Goal: Transaction & Acquisition: Purchase product/service

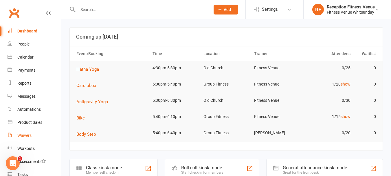
click at [30, 137] on div "Waivers" at bounding box center [24, 135] width 14 height 5
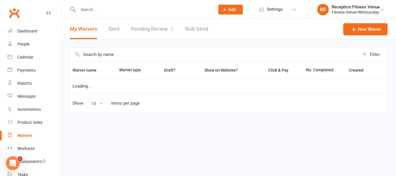
select select "50"
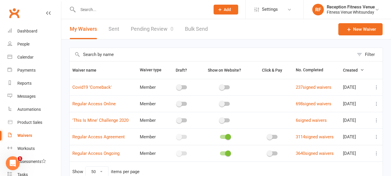
click at [142, 29] on link "Pending Review 0" at bounding box center [152, 29] width 43 height 20
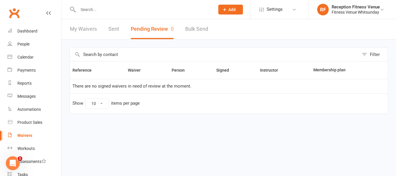
click at [149, 31] on button "Pending Review 0" at bounding box center [152, 29] width 43 height 20
click at [144, 26] on button "Pending Review 0" at bounding box center [152, 29] width 43 height 20
click at [147, 32] on button "Pending Review 0" at bounding box center [152, 29] width 43 height 20
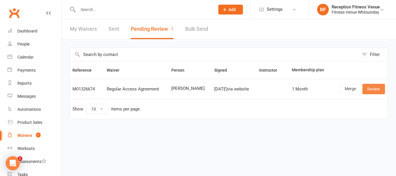
click at [374, 92] on link "Review" at bounding box center [373, 89] width 23 height 10
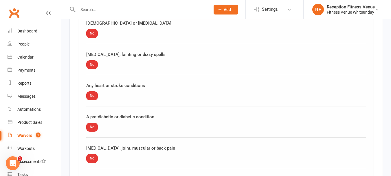
scroll to position [732, 0]
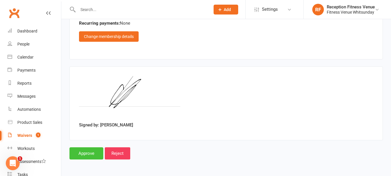
click at [92, 152] on input "Approve" at bounding box center [87, 153] width 34 height 12
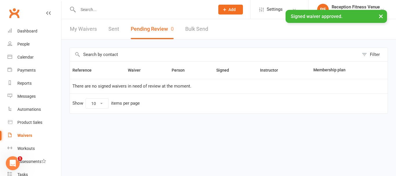
click at [115, 32] on link "Sent" at bounding box center [113, 29] width 11 height 20
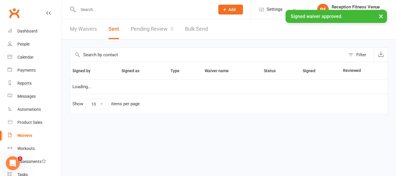
select select "100"
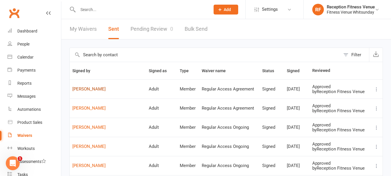
click at [87, 90] on link "[PERSON_NAME]" at bounding box center [107, 89] width 71 height 5
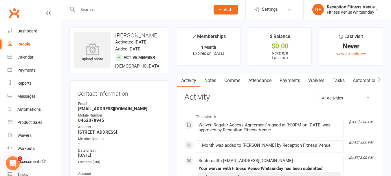
click at [150, 111] on li "Email HoltsGarden.Treecare@yahoo.com" at bounding box center [118, 106] width 83 height 10
copy li "HoltsGarden.Treecare@yahoo.com"
click at [313, 79] on link "Waivers" at bounding box center [317, 80] width 24 height 13
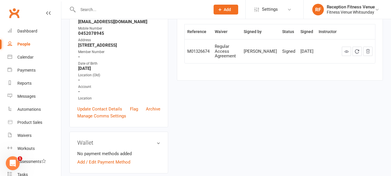
scroll to position [29, 0]
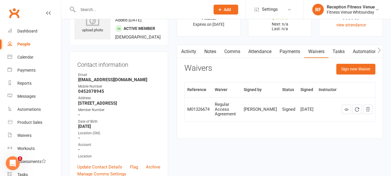
click at [378, 49] on icon "button" at bounding box center [379, 50] width 3 height 6
click at [377, 47] on button "button" at bounding box center [379, 51] width 7 height 13
click at [345, 51] on link "Mobile App" at bounding box center [339, 51] width 31 height 13
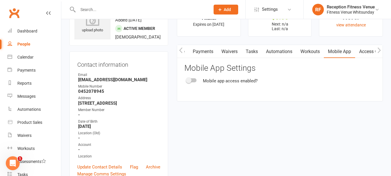
click at [196, 81] on div at bounding box center [192, 80] width 10 height 4
click at [187, 79] on input "checkbox" at bounding box center [187, 79] width 0 height 0
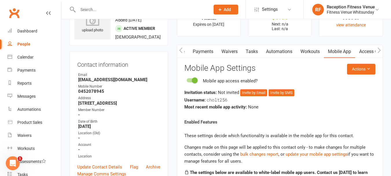
click at [361, 50] on link "Access Control" at bounding box center [374, 51] width 39 height 13
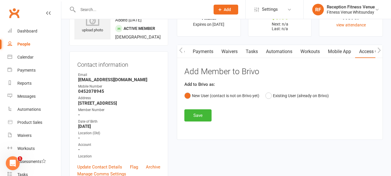
click at [342, 51] on link "Mobile App" at bounding box center [339, 51] width 31 height 13
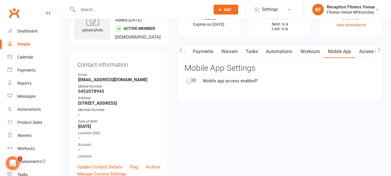
scroll to position [0, 87]
click at [196, 82] on div "Mobile app access enabled?" at bounding box center [280, 80] width 191 height 7
click at [194, 81] on div at bounding box center [192, 80] width 10 height 4
click at [187, 79] on input "checkbox" at bounding box center [187, 79] width 0 height 0
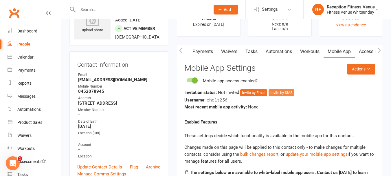
click at [283, 93] on button "Invite by SMS" at bounding box center [282, 92] width 26 height 7
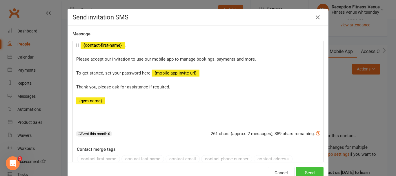
click at [307, 168] on button "Send" at bounding box center [310, 173] width 28 height 12
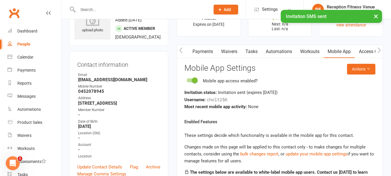
click at [362, 54] on link "Access Control" at bounding box center [374, 51] width 39 height 13
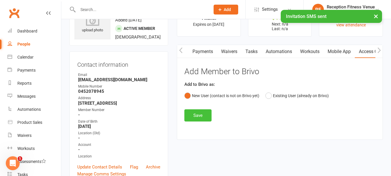
click at [200, 115] on button "Save" at bounding box center [198, 115] width 27 height 12
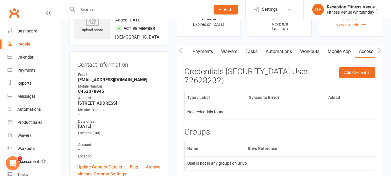
click at [183, 52] on button "button" at bounding box center [180, 51] width 7 height 13
click at [137, 82] on strong "HoltsGarden.Treecare@yahoo.com" at bounding box center [119, 79] width 82 height 5
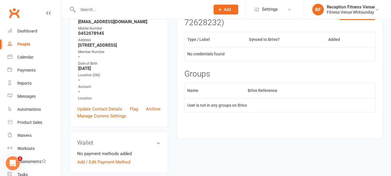
scroll to position [116, 0]
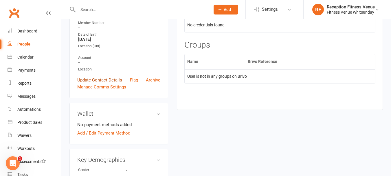
click at [119, 83] on link "Update Contact Details" at bounding box center [99, 79] width 45 height 7
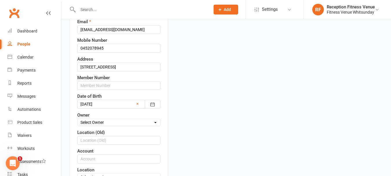
scroll to position [27, 0]
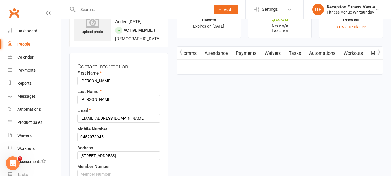
click at [147, 120] on div "Email HoltsGarden.Treecare@yahoo.com" at bounding box center [118, 115] width 83 height 16
drag, startPoint x: 146, startPoint y: 124, endPoint x: 50, endPoint y: 117, distance: 95.8
paste input "chrish200214@icloud.com"
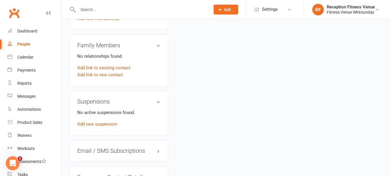
scroll to position [272, 0]
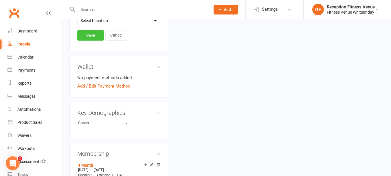
type input "chrish200214@icloud.com"
click at [97, 41] on link "Save" at bounding box center [90, 35] width 27 height 10
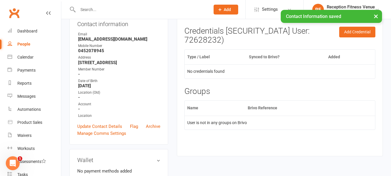
scroll to position [12, 0]
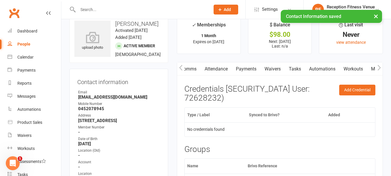
click at [380, 63] on button "button" at bounding box center [379, 68] width 7 height 13
click at [378, 64] on button "button" at bounding box center [379, 68] width 7 height 13
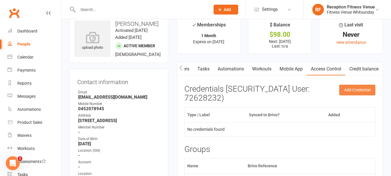
click at [347, 86] on button "Add Credential" at bounding box center [358, 90] width 36 height 10
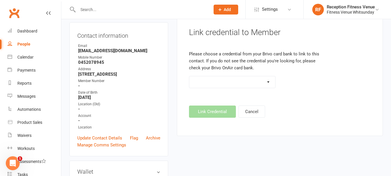
scroll to position [0, 0]
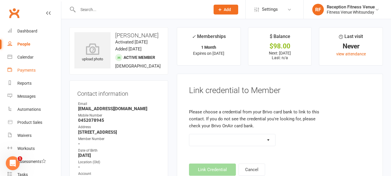
click at [28, 71] on div "Payments" at bounding box center [26, 70] width 18 height 5
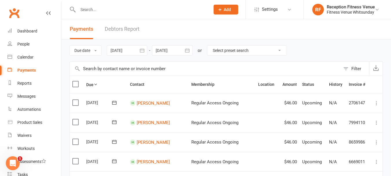
click at [136, 13] on input "text" at bounding box center [141, 10] width 130 height 8
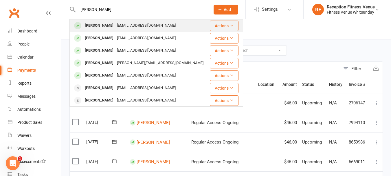
type input "chris holt"
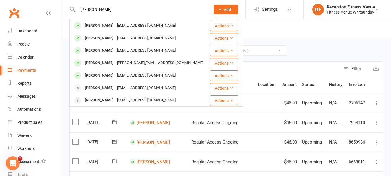
drag, startPoint x: 94, startPoint y: 22, endPoint x: 96, endPoint y: 27, distance: 5.8
click at [95, 22] on div "Chris Holt" at bounding box center [99, 25] width 32 height 8
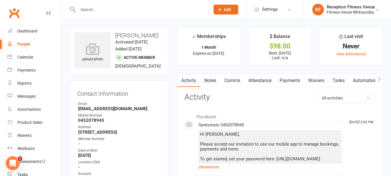
click at [293, 83] on link "Payments" at bounding box center [290, 80] width 29 height 13
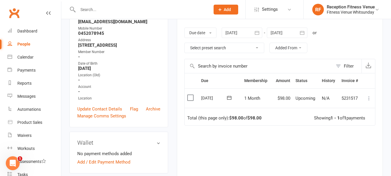
scroll to position [145, 0]
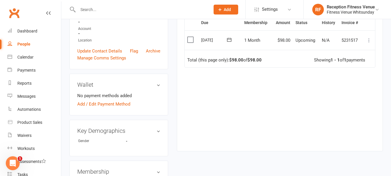
click at [190, 36] on td "Select this" at bounding box center [192, 40] width 14 height 20
click at [189, 40] on label at bounding box center [191, 40] width 8 height 6
click at [189, 37] on input "checkbox" at bounding box center [189, 37] width 4 height 0
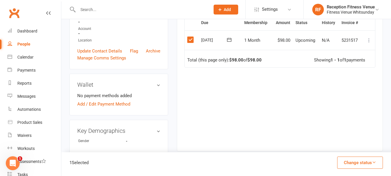
click at [370, 162] on button "Change status" at bounding box center [361, 162] width 46 height 12
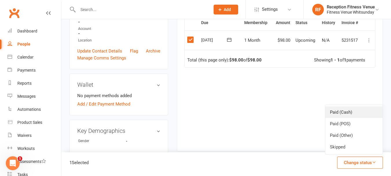
click at [341, 110] on link "Paid (Cash)" at bounding box center [354, 112] width 57 height 12
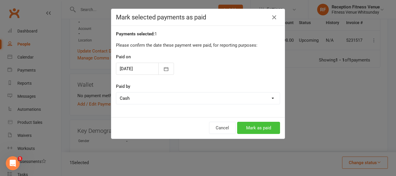
click at [269, 127] on button "Mark as paid" at bounding box center [258, 128] width 43 height 12
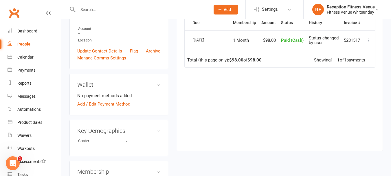
scroll to position [0, 0]
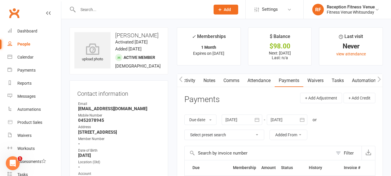
click at [317, 79] on link "Waivers" at bounding box center [316, 80] width 24 height 13
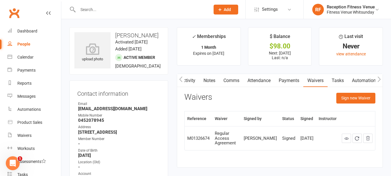
click at [293, 81] on link "Payments" at bounding box center [289, 80] width 29 height 13
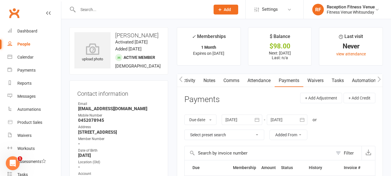
click at [380, 81] on icon "button" at bounding box center [379, 79] width 3 height 6
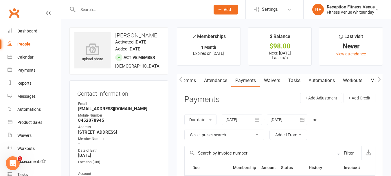
click at [380, 81] on icon "button" at bounding box center [379, 79] width 3 height 6
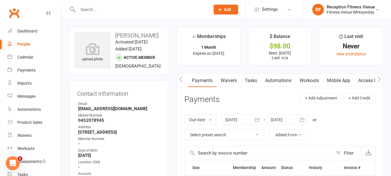
click at [363, 77] on link "Access Control" at bounding box center [374, 80] width 39 height 13
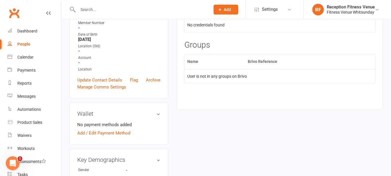
scroll to position [29, 0]
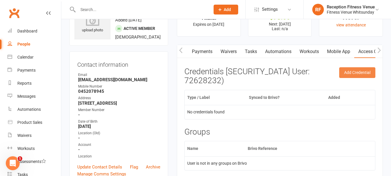
click at [364, 74] on button "Add Credential" at bounding box center [358, 72] width 36 height 10
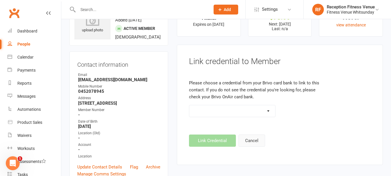
click at [259, 141] on button "Cancel" at bounding box center [252, 140] width 27 height 12
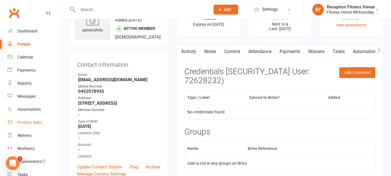
click at [32, 128] on link "Product Sales" at bounding box center [35, 122] width 54 height 13
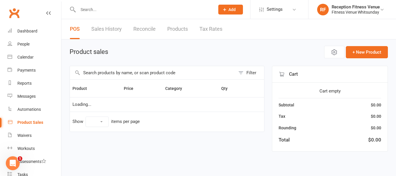
select select "100"
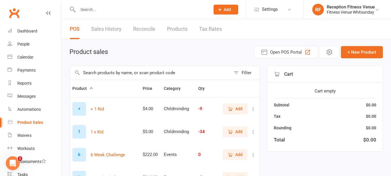
click at [153, 73] on input "text" at bounding box center [150, 72] width 161 height 13
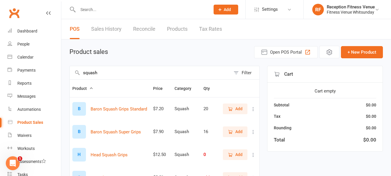
scroll to position [58, 0]
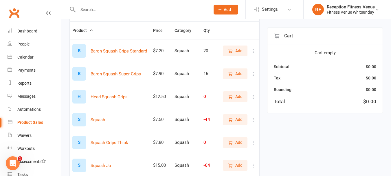
type input "squash"
click at [234, 117] on span "Add" at bounding box center [235, 119] width 15 height 6
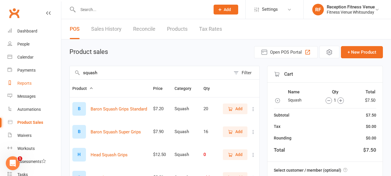
drag, startPoint x: 124, startPoint y: 76, endPoint x: 32, endPoint y: 86, distance: 92.1
click at [32, 86] on ui-view "Prospect Member Non-attending contact Class / event Appointment Task Membership…" at bounding box center [195, 136] width 391 height 270
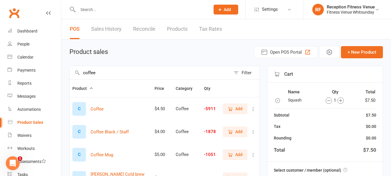
type input "coffee"
click at [234, 109] on span "Add" at bounding box center [235, 108] width 15 height 6
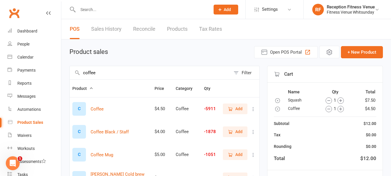
click at [331, 100] on icon "button" at bounding box center [329, 100] width 6 height 6
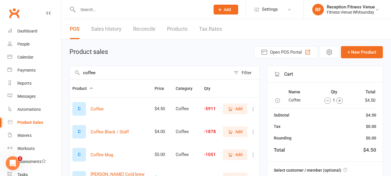
scroll to position [81, 0]
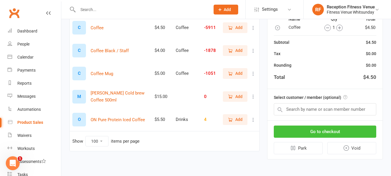
click at [298, 131] on button "Go to checkout" at bounding box center [325, 131] width 103 height 12
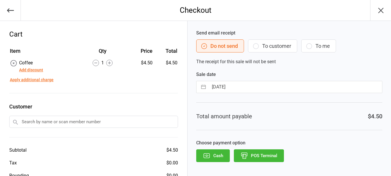
click at [245, 152] on icon "button" at bounding box center [245, 156] width 8 height 8
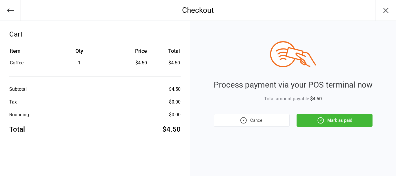
click at [324, 114] on button "Mark as paid" at bounding box center [334, 120] width 76 height 13
